Goal: Task Accomplishment & Management: Use online tool/utility

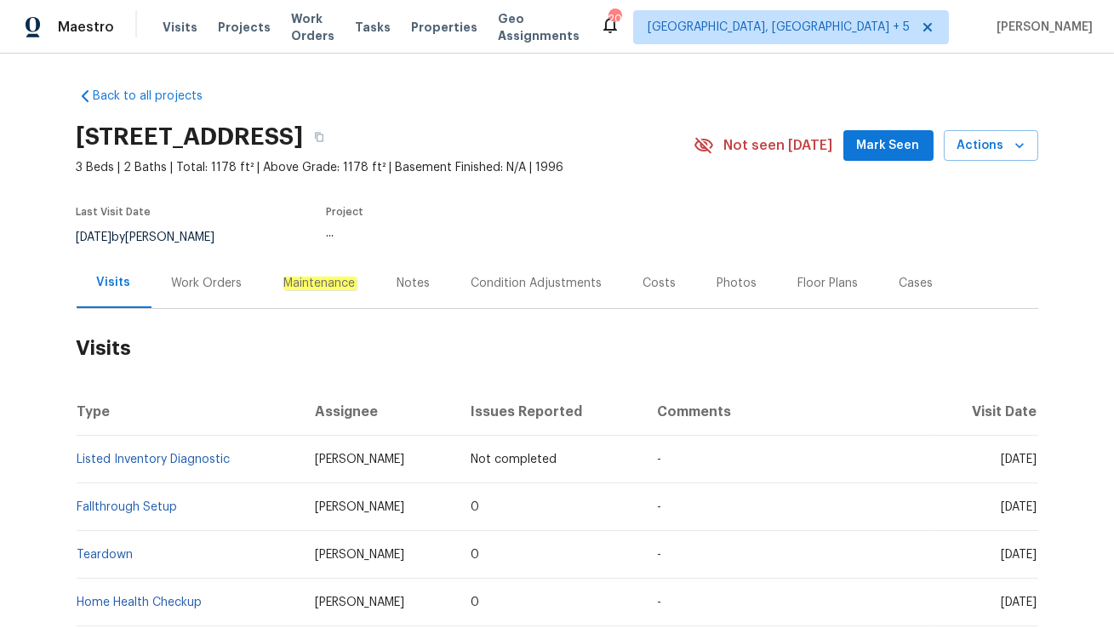
scroll to position [81, 0]
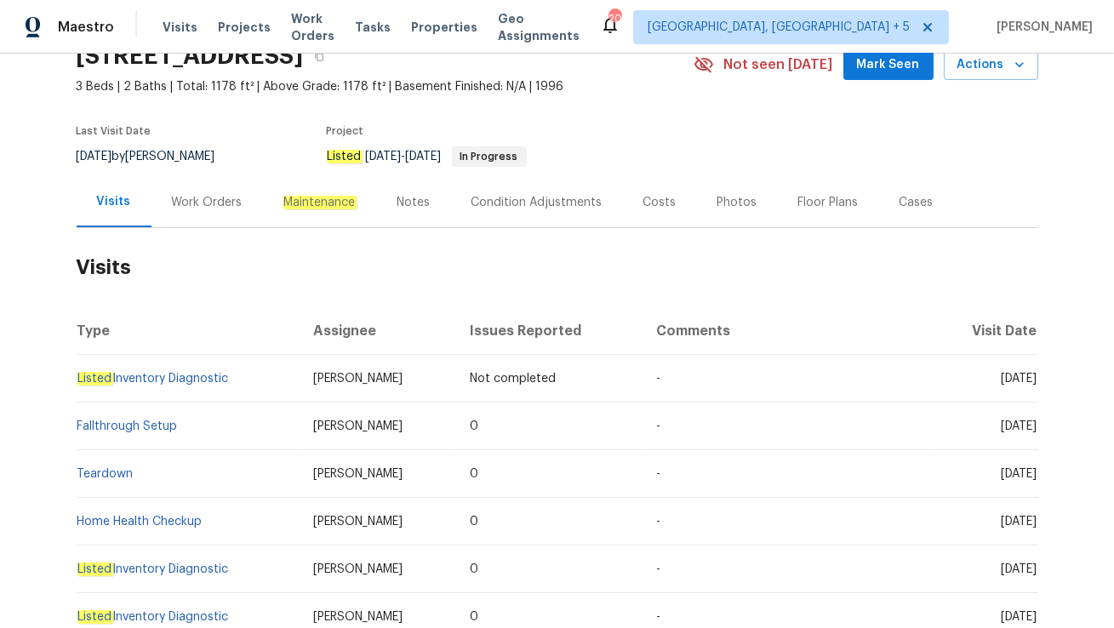
click at [220, 218] on div "Work Orders" at bounding box center [208, 202] width 112 height 50
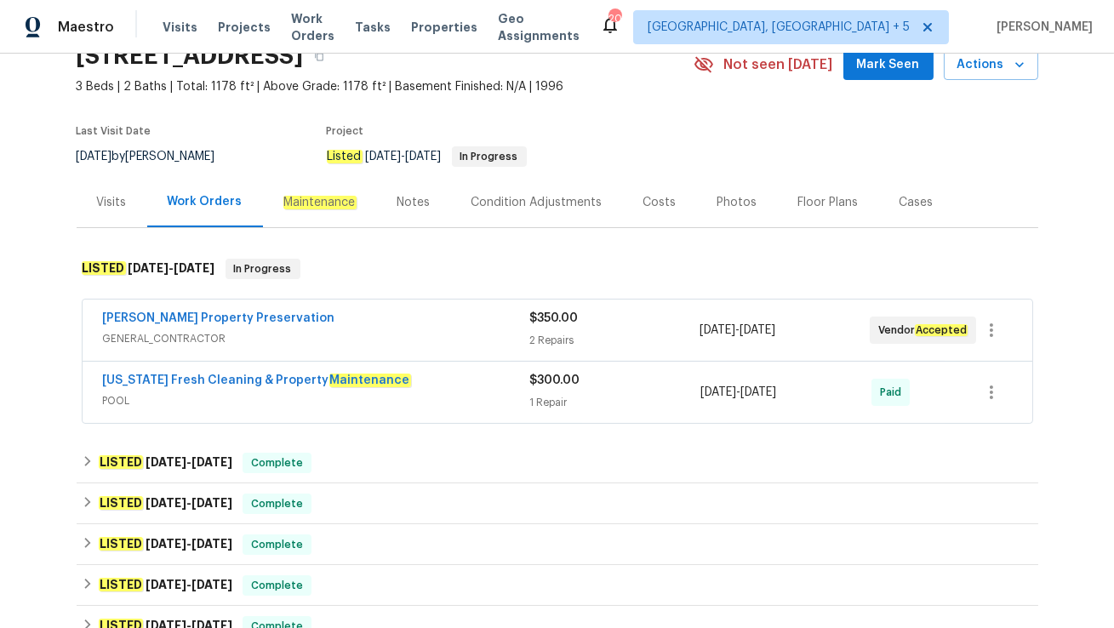
click at [265, 400] on span "POOL" at bounding box center [316, 400] width 427 height 17
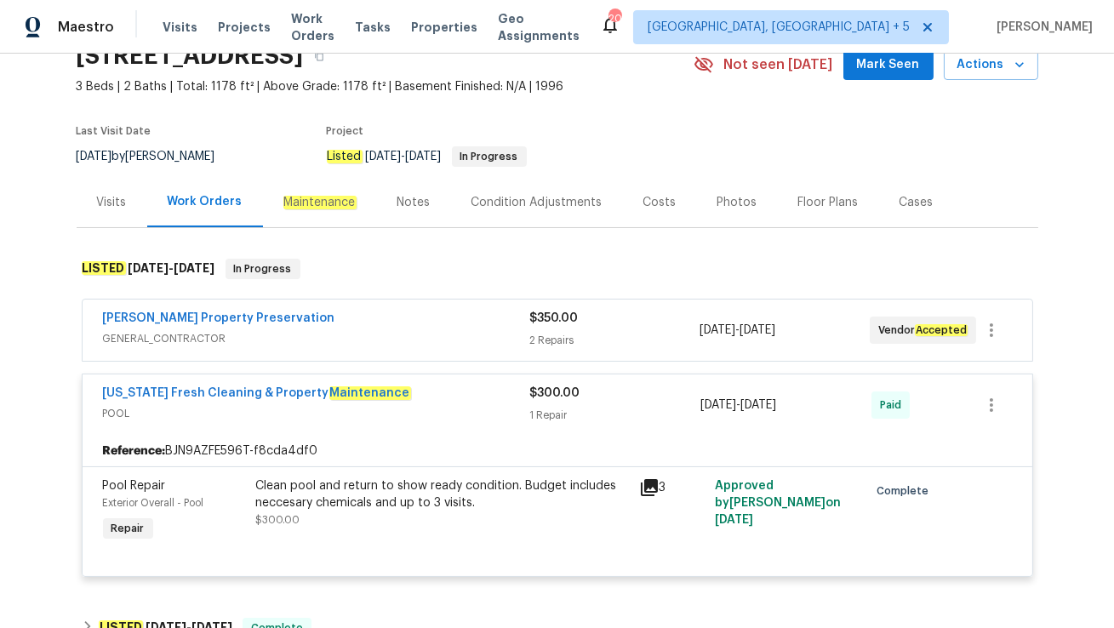
click at [312, 318] on div "Witt's Property Preservation" at bounding box center [316, 320] width 426 height 20
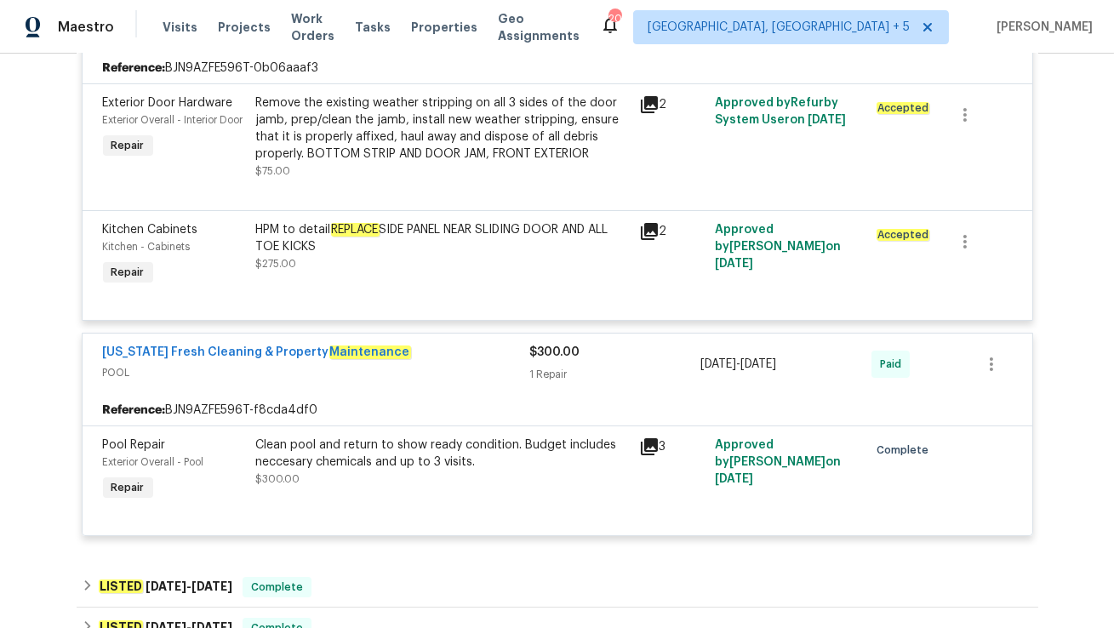
scroll to position [403, 0]
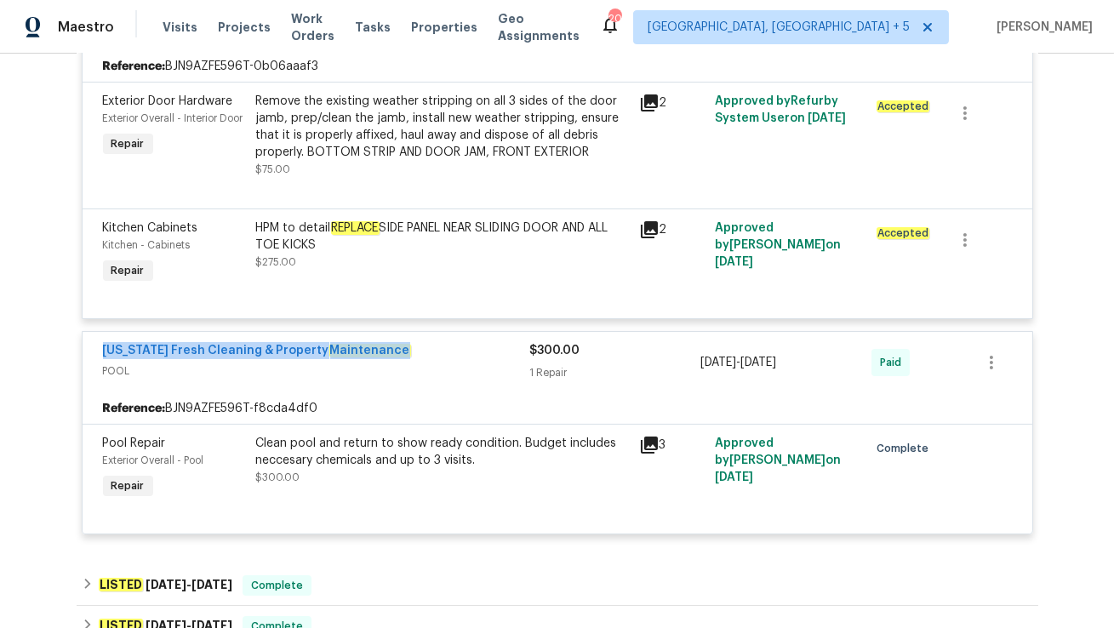
drag, startPoint x: 97, startPoint y: 348, endPoint x: 386, endPoint y: 351, distance: 288.6
click at [386, 351] on div "Florida Fresh Cleaning & Property Maintenance POOL $300.00 1 Repair 8/7/2025 - …" at bounding box center [558, 362] width 950 height 61
copy link "Florida Fresh Cleaning & Property Maintenance"
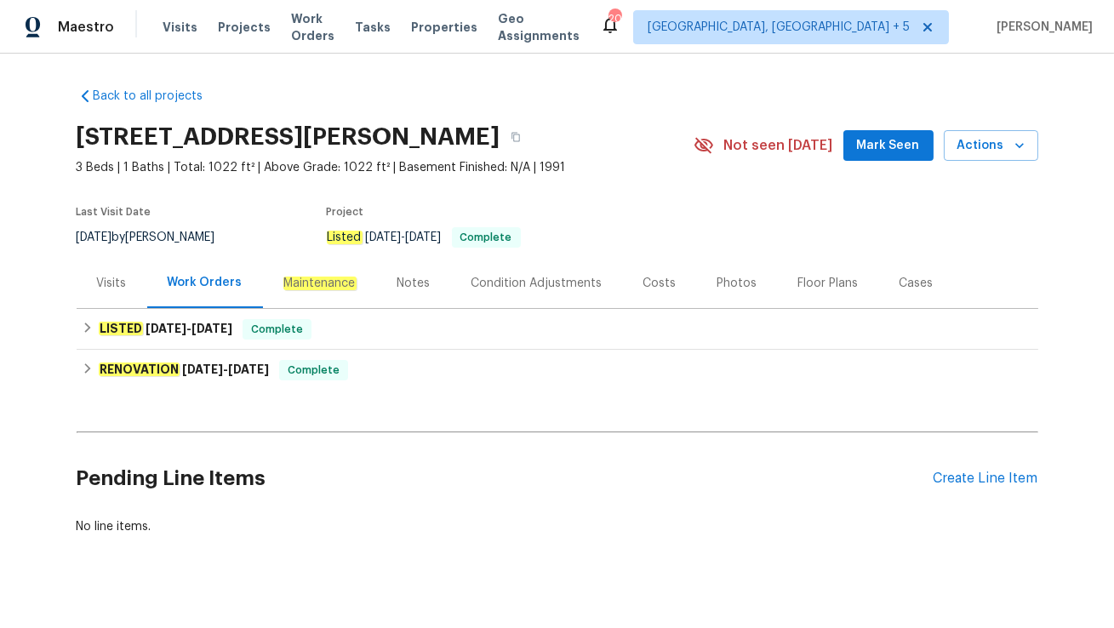
click at [112, 278] on div "Visits" at bounding box center [112, 283] width 30 height 17
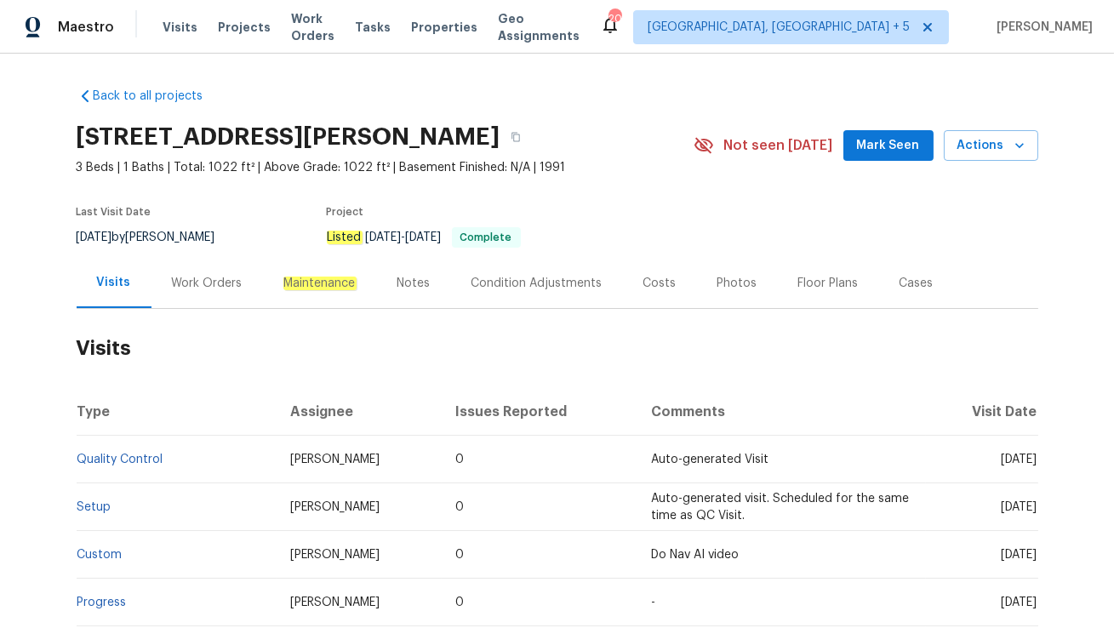
scroll to position [169, 0]
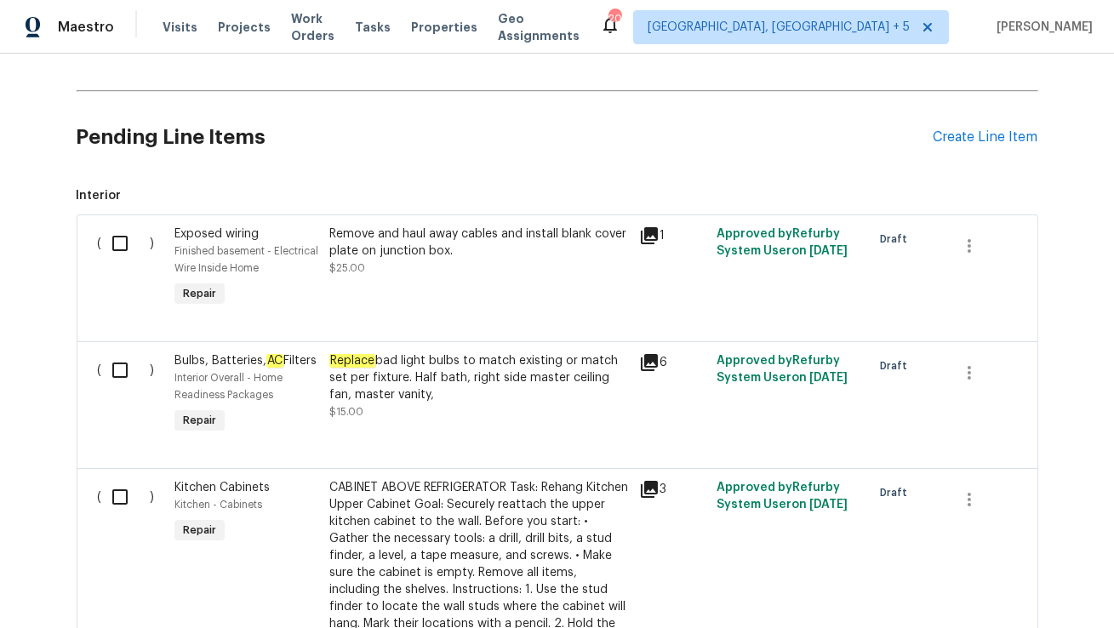
scroll to position [354, 0]
